Goal: Check status: Check status

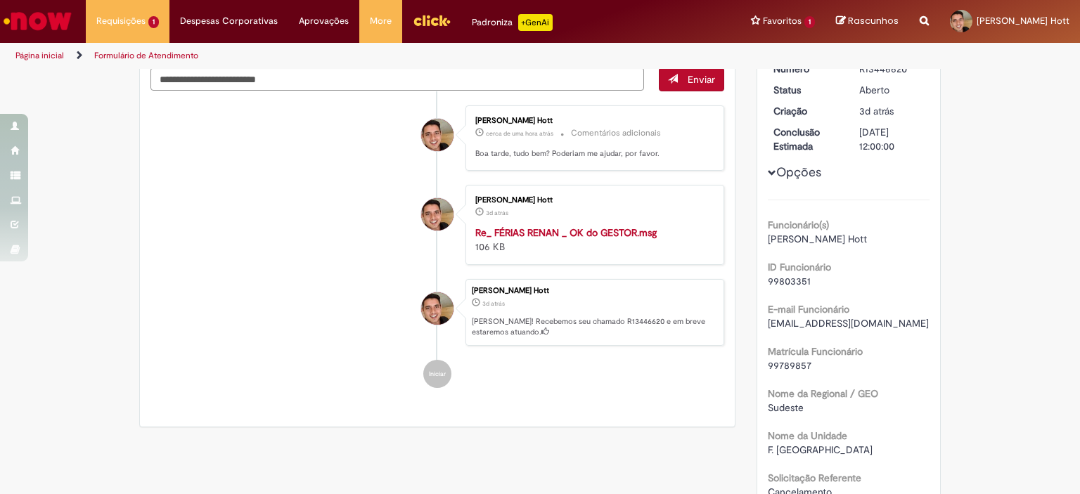
scroll to position [141, 0]
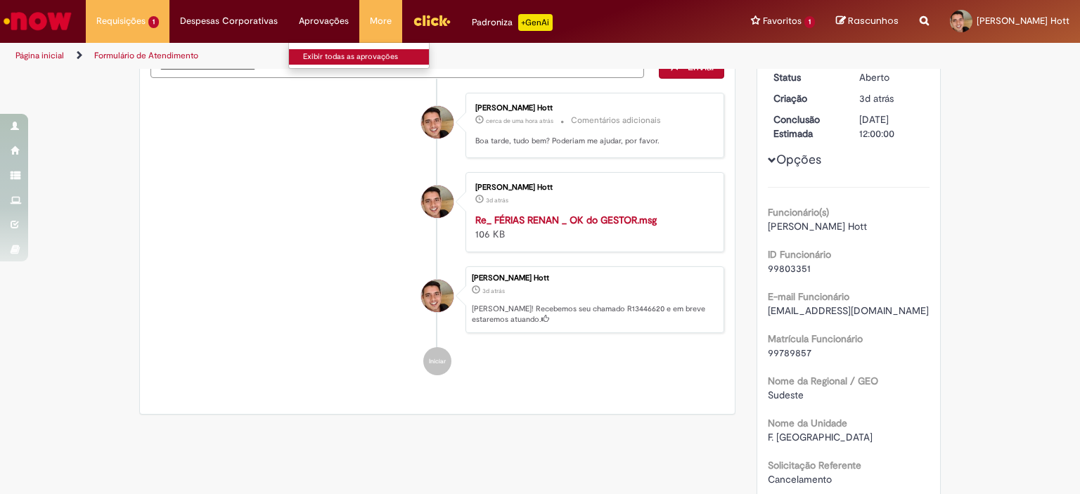
click at [329, 49] on link "Exibir todas as aprovações" at bounding box center [366, 56] width 155 height 15
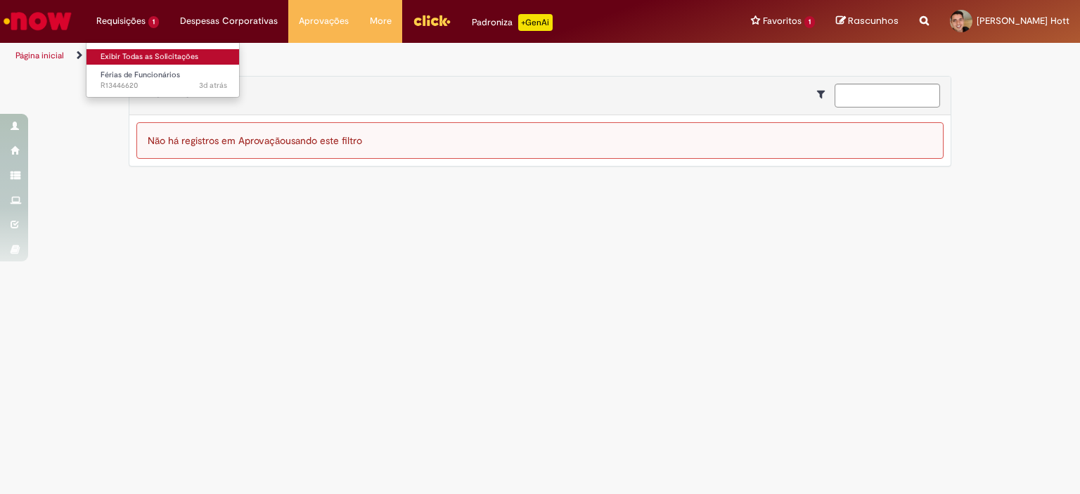
click at [136, 61] on link "Exibir Todas as Solicitações" at bounding box center [164, 56] width 155 height 15
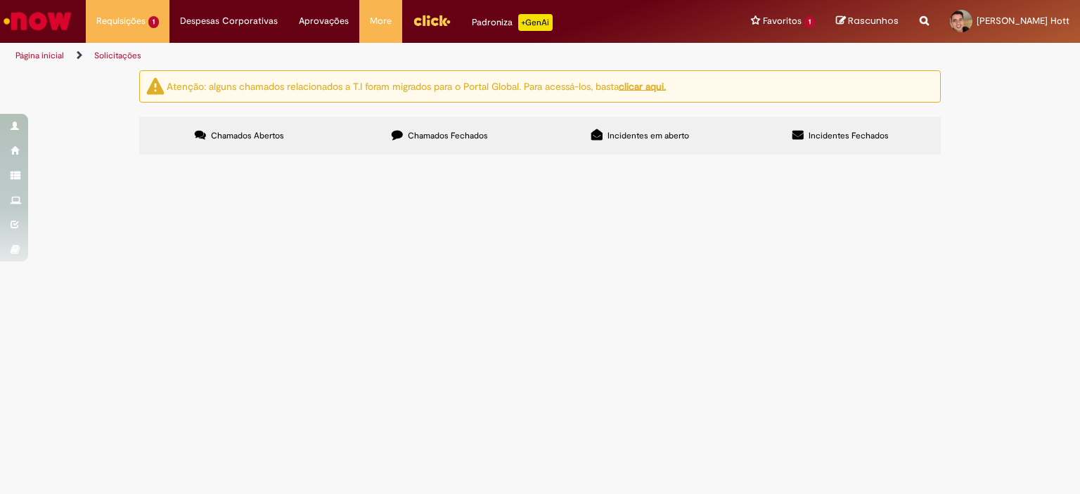
click at [59, 159] on div "Atenção: alguns chamados relacionados a T.I foram migrados para o Portal Global…" at bounding box center [540, 114] width 1080 height 89
click at [0, 0] on span "Devido uma agenda fora do [GEOGRAPHIC_DATA] do meu Diretor ([GEOGRAPHIC_DATA] […" at bounding box center [0, 0] width 0 height 0
